Goal: Task Accomplishment & Management: Use online tool/utility

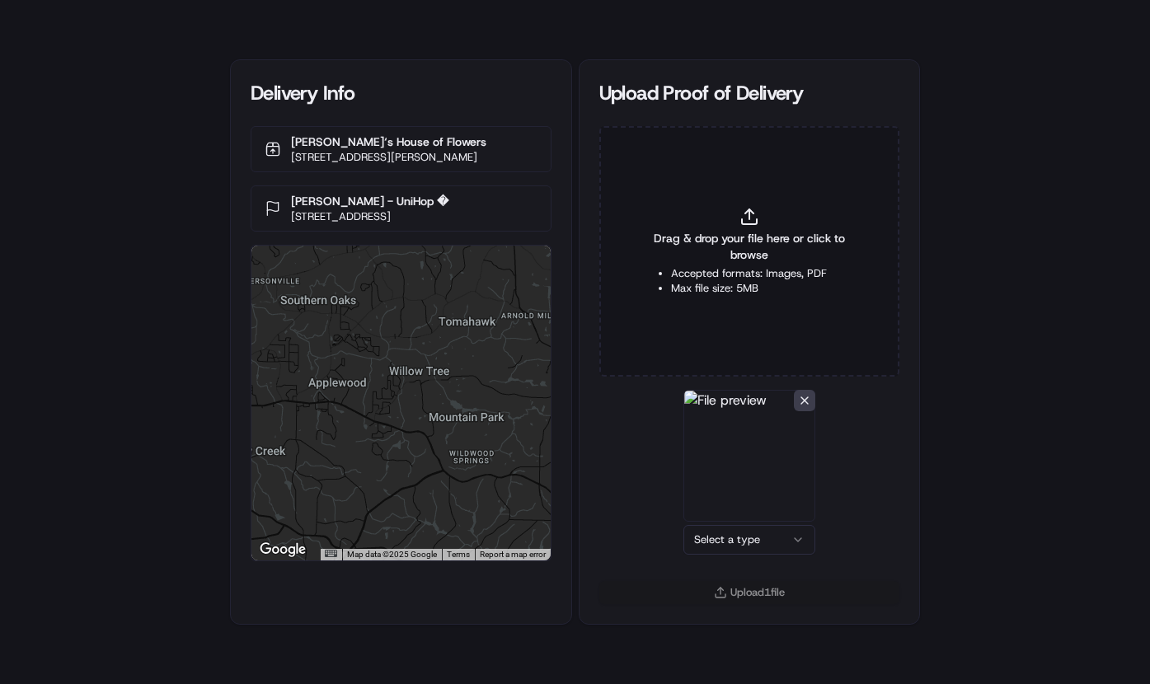
click at [735, 543] on html "Delivery Info [PERSON_NAME]‘s House of Flowers [STREET_ADDRESS][PERSON_NAME] [P…" at bounding box center [575, 342] width 1150 height 684
click at [760, 549] on html "Delivery Info [PERSON_NAME]‘s House of Flowers [STREET_ADDRESS][PERSON_NAME] [P…" at bounding box center [575, 342] width 1150 height 684
click at [755, 598] on button "Upload 1 file" at bounding box center [749, 592] width 301 height 23
